Goal: Find specific page/section: Find specific page/section

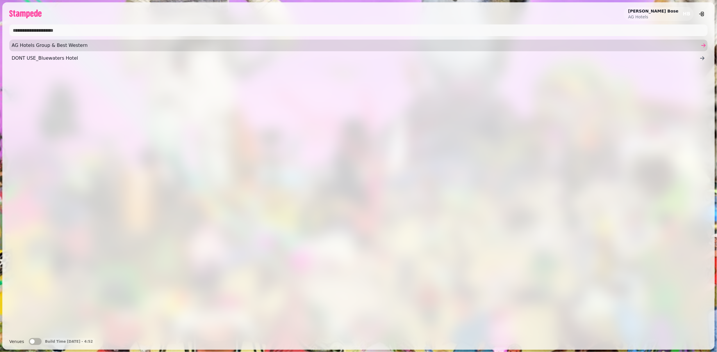
click at [45, 45] on span "AG Hotels Group & Best Western" at bounding box center [356, 45] width 688 height 7
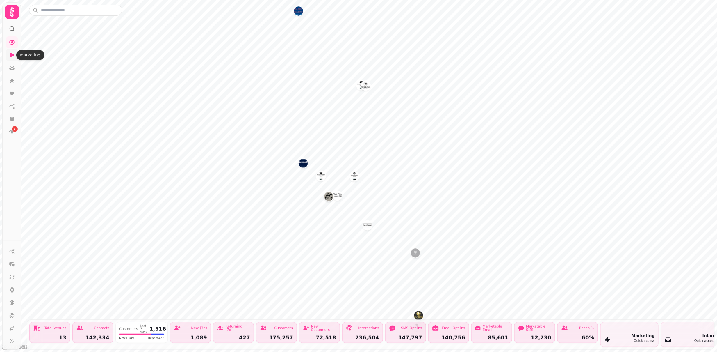
click at [11, 55] on icon at bounding box center [12, 55] width 6 height 6
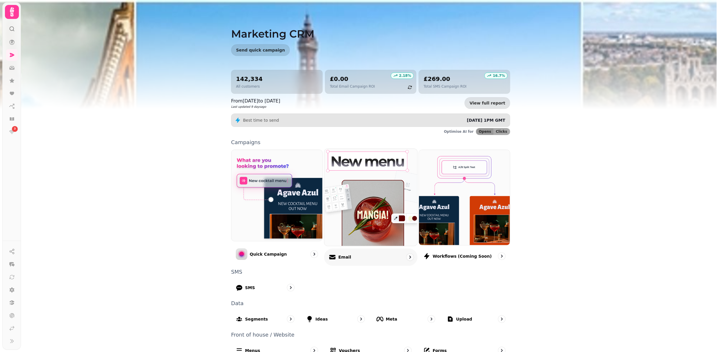
click at [343, 257] on p "Email" at bounding box center [344, 257] width 13 height 6
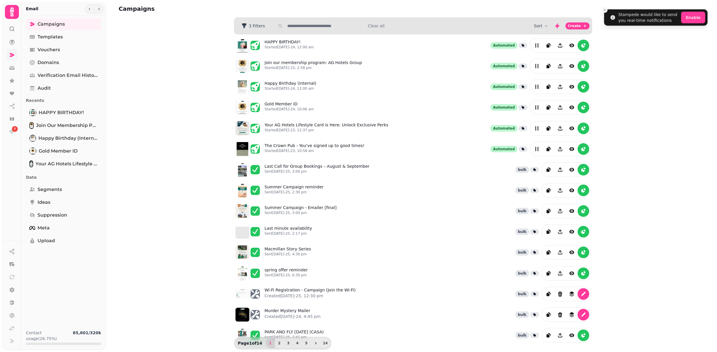
click at [10, 53] on icon at bounding box center [12, 55] width 5 height 4
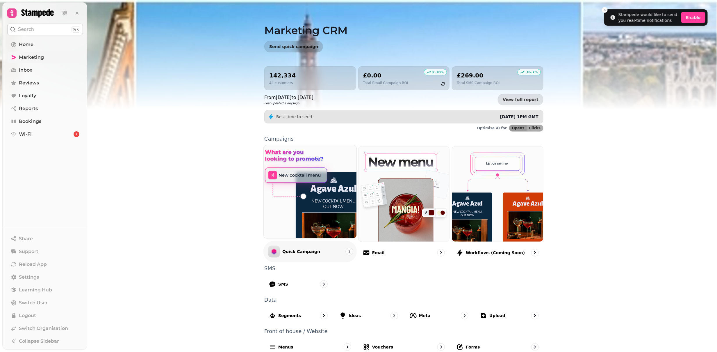
scroll to position [13, 0]
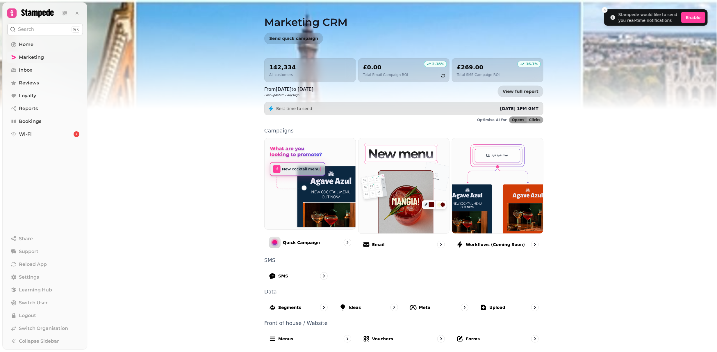
click at [41, 58] on span "Marketing" at bounding box center [31, 57] width 25 height 7
click at [25, 94] on span "Loyalty" at bounding box center [27, 95] width 17 height 7
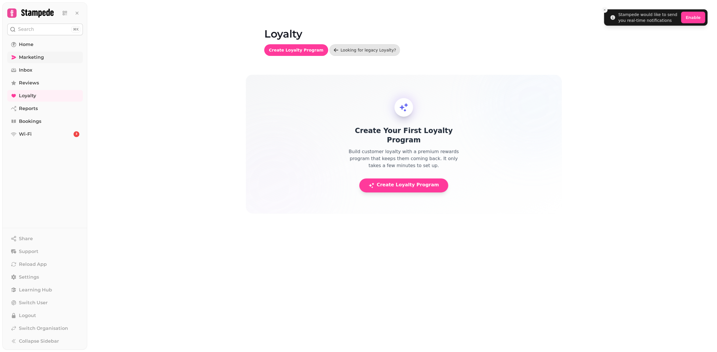
click at [38, 59] on span "Marketing" at bounding box center [31, 57] width 25 height 7
